Goal: Check status: Check status

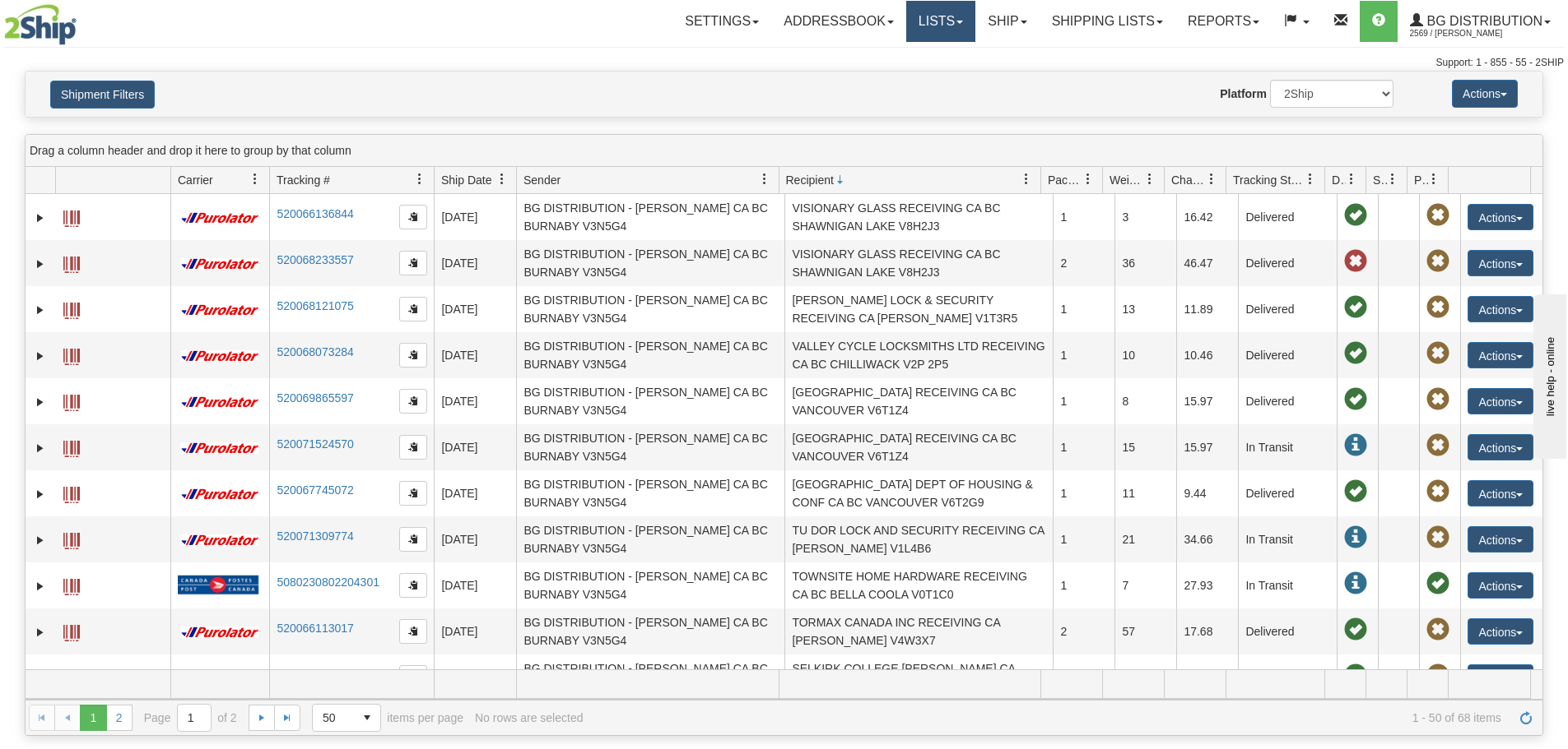
scroll to position [658, 0]
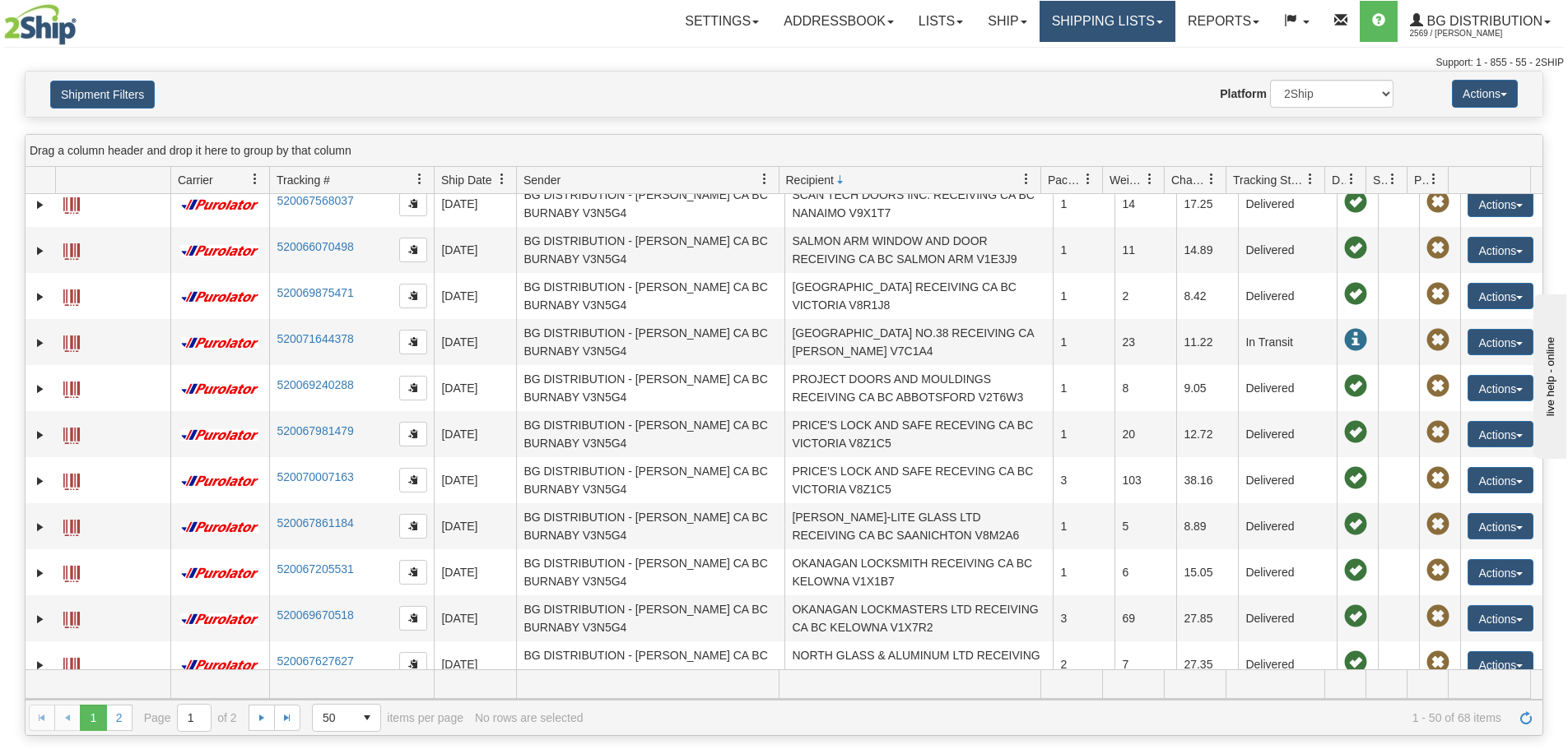
click at [1108, 31] on link "Shipping lists" at bounding box center [1107, 22] width 136 height 42
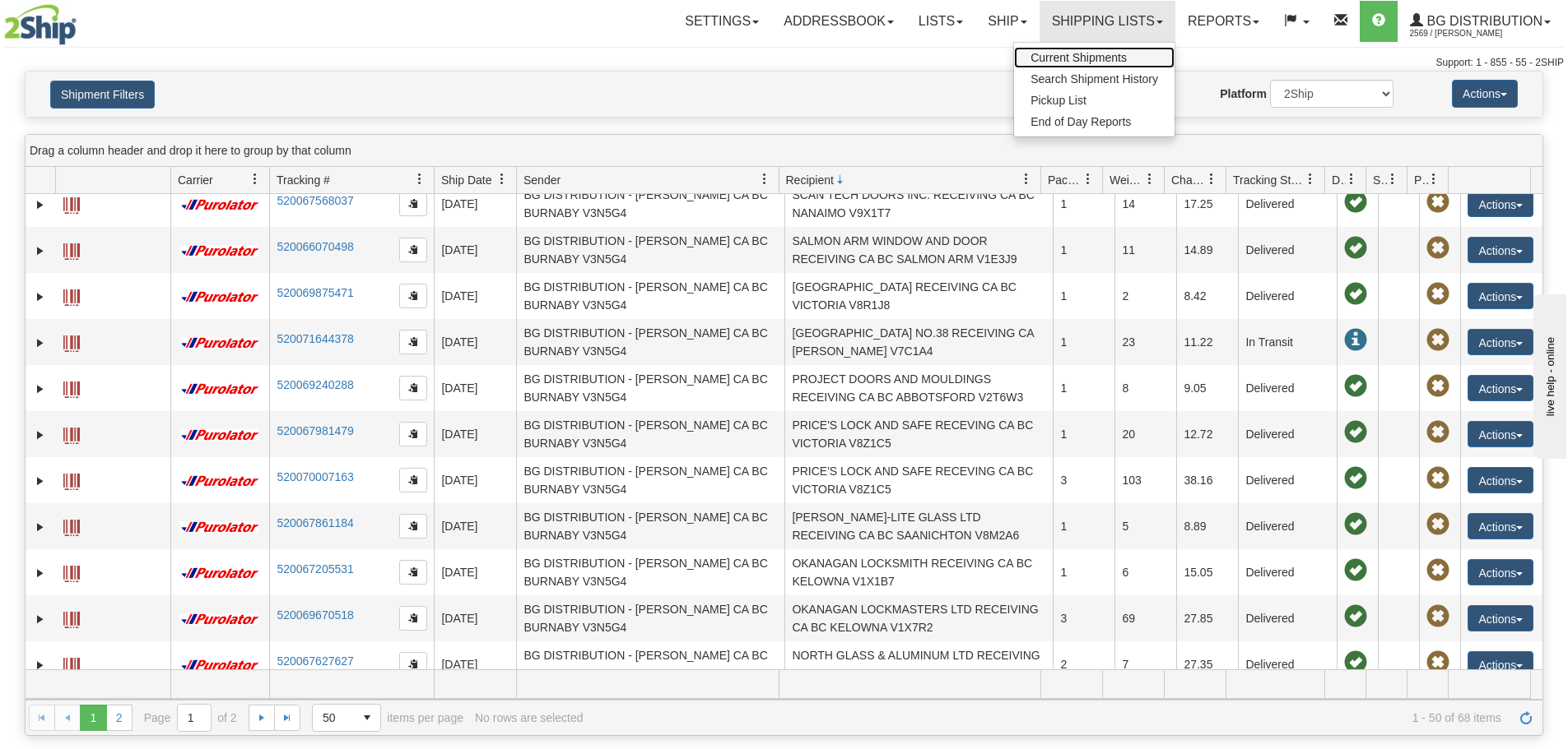
click at [1064, 54] on span "Current Shipments" at bounding box center [1078, 57] width 96 height 13
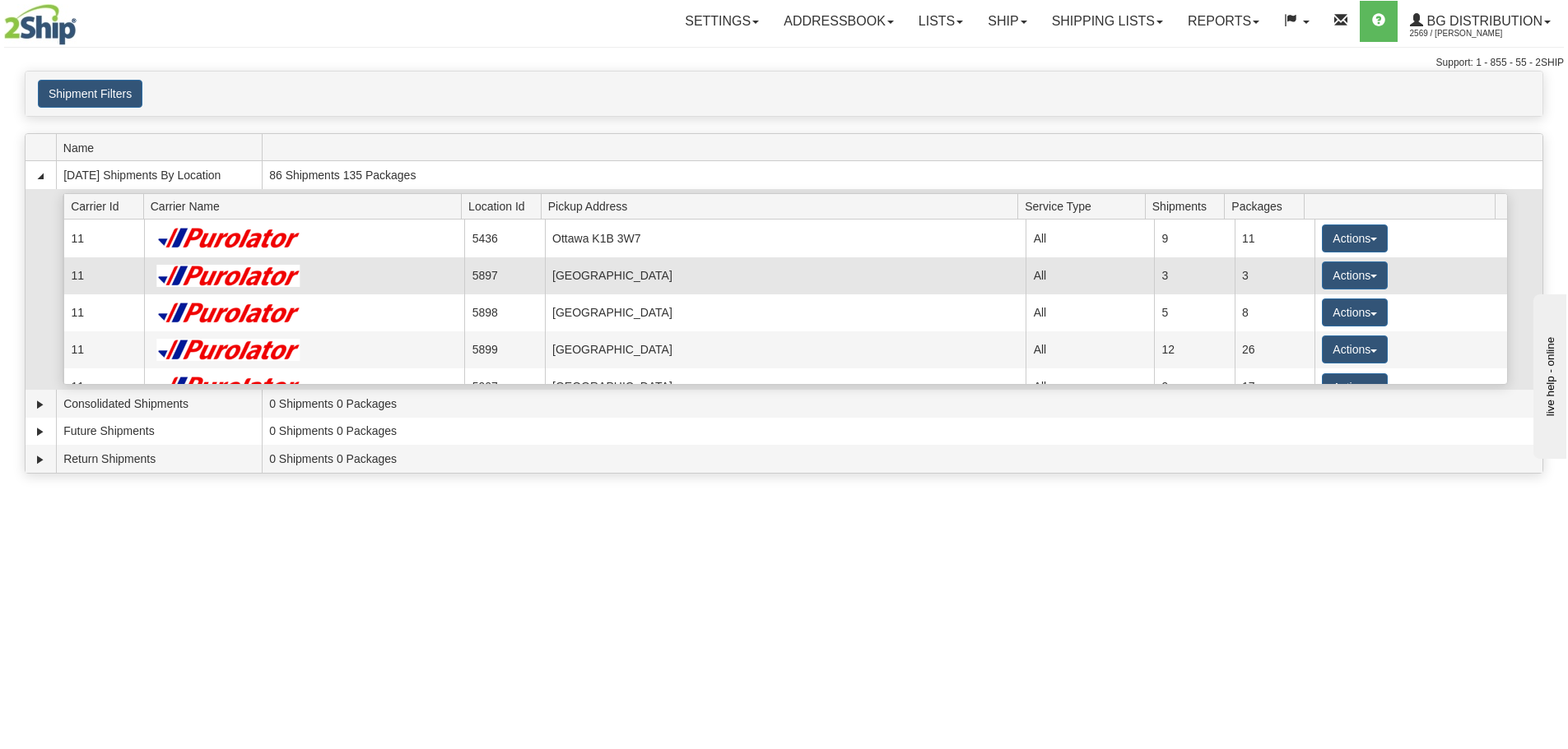
scroll to position [82, 0]
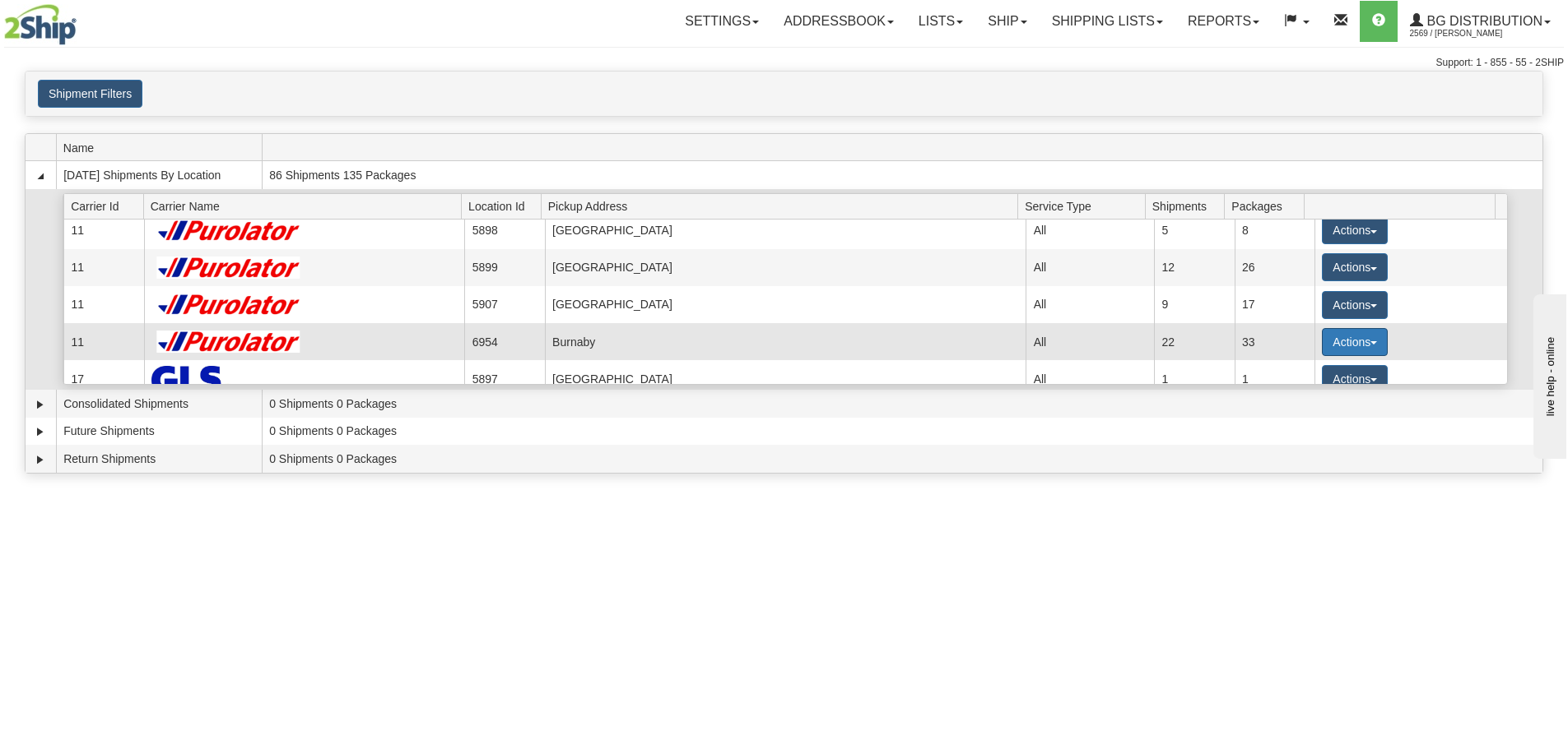
click at [1339, 346] on button "Actions" at bounding box center [1354, 342] width 66 height 28
click at [1309, 370] on span "Details" at bounding box center [1293, 372] width 44 height 11
